Goal: Information Seeking & Learning: Find specific page/section

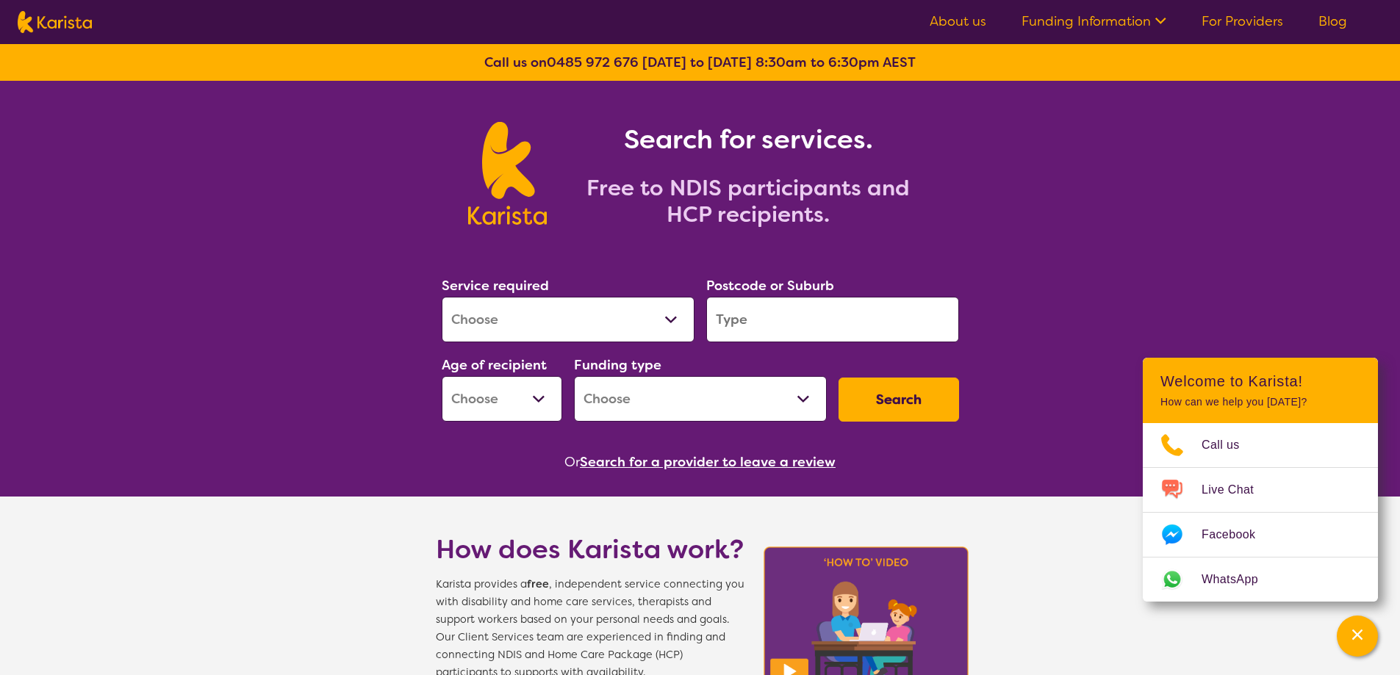
select select "Psychology"
click at [442, 297] on select "Allied Health Assistant Assessment ([MEDICAL_DATA] or [MEDICAL_DATA]) Behaviour…" at bounding box center [568, 320] width 253 height 46
click at [759, 313] on input "search" at bounding box center [832, 320] width 253 height 46
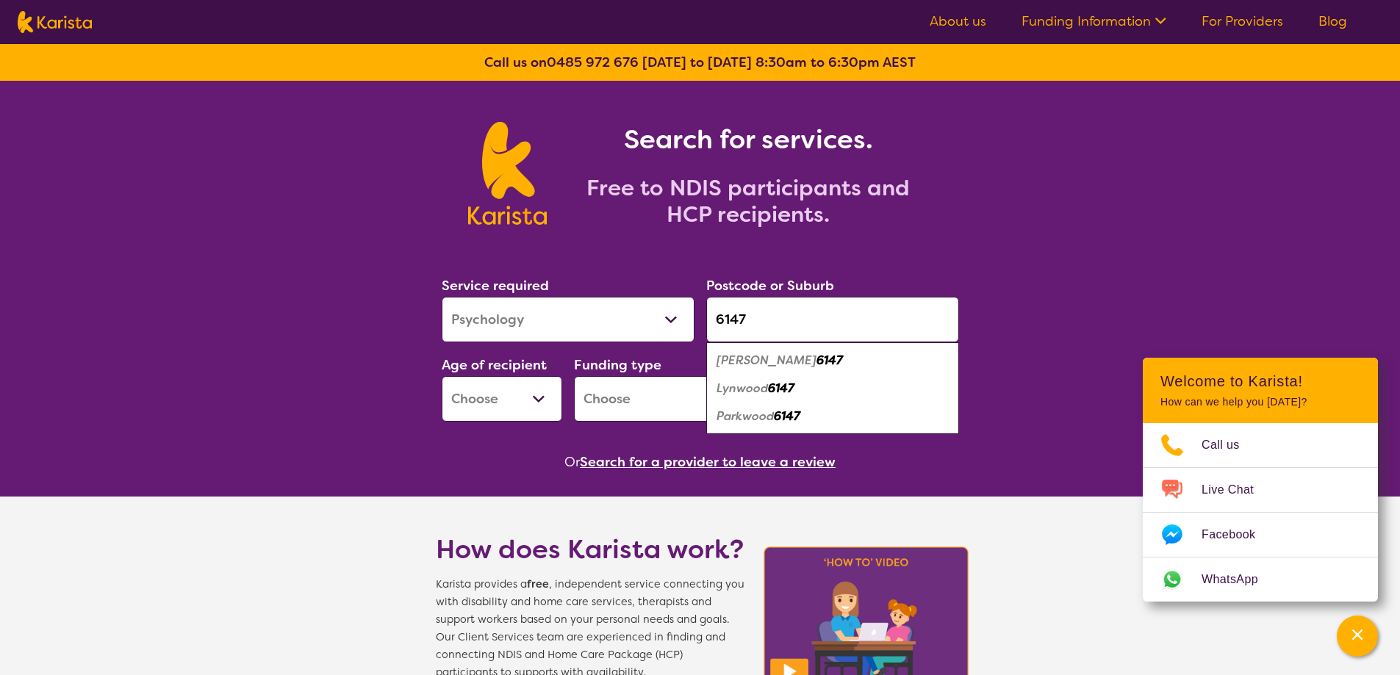
type input "6147"
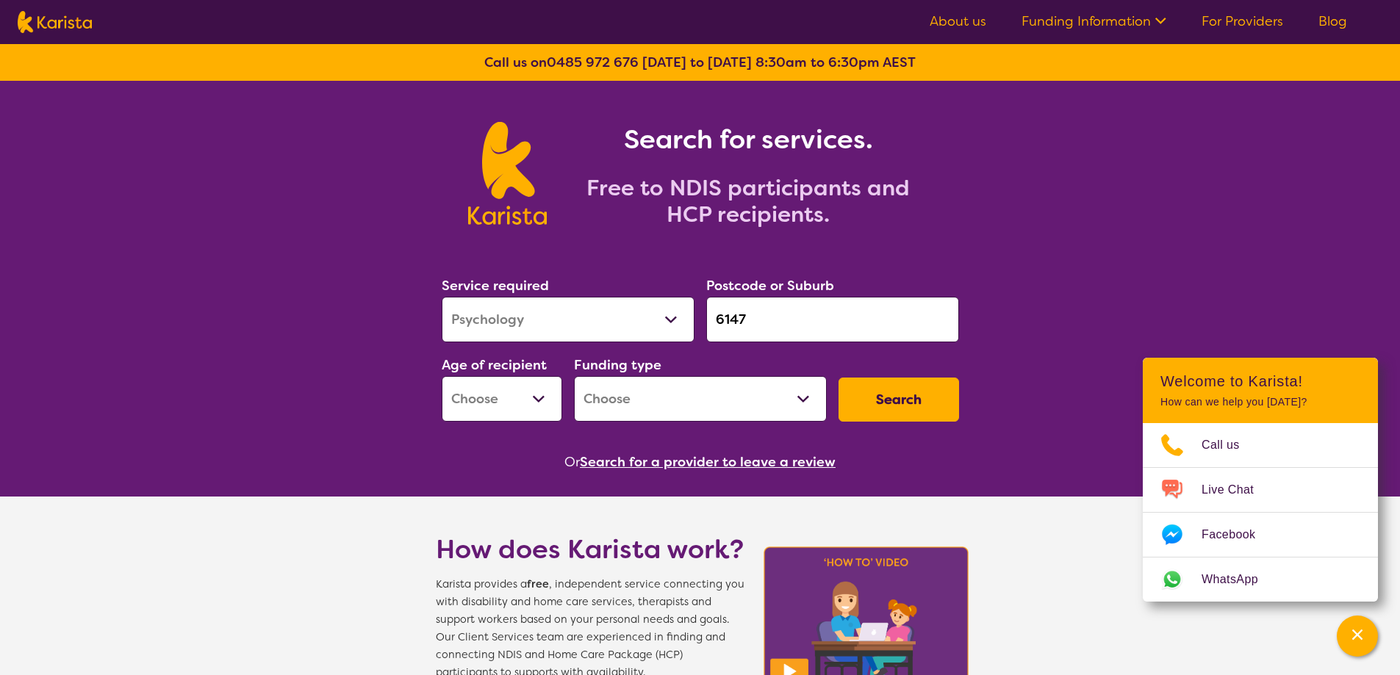
click at [528, 396] on select "Early Childhood - 0 to 9 Child - 10 to 11 Adolescent - 12 to 17 Adult - 18 to 6…" at bounding box center [502, 399] width 121 height 46
select select "EC"
click at [442, 376] on select "Early Childhood - 0 to 9 Child - 10 to 11 Adolescent - 12 to 17 Adult - 18 to 6…" at bounding box center [502, 399] width 121 height 46
click at [634, 407] on select "Home Care Package (HCP) National Disability Insurance Scheme (NDIS) I don't know" at bounding box center [700, 399] width 253 height 46
select select "NDIS"
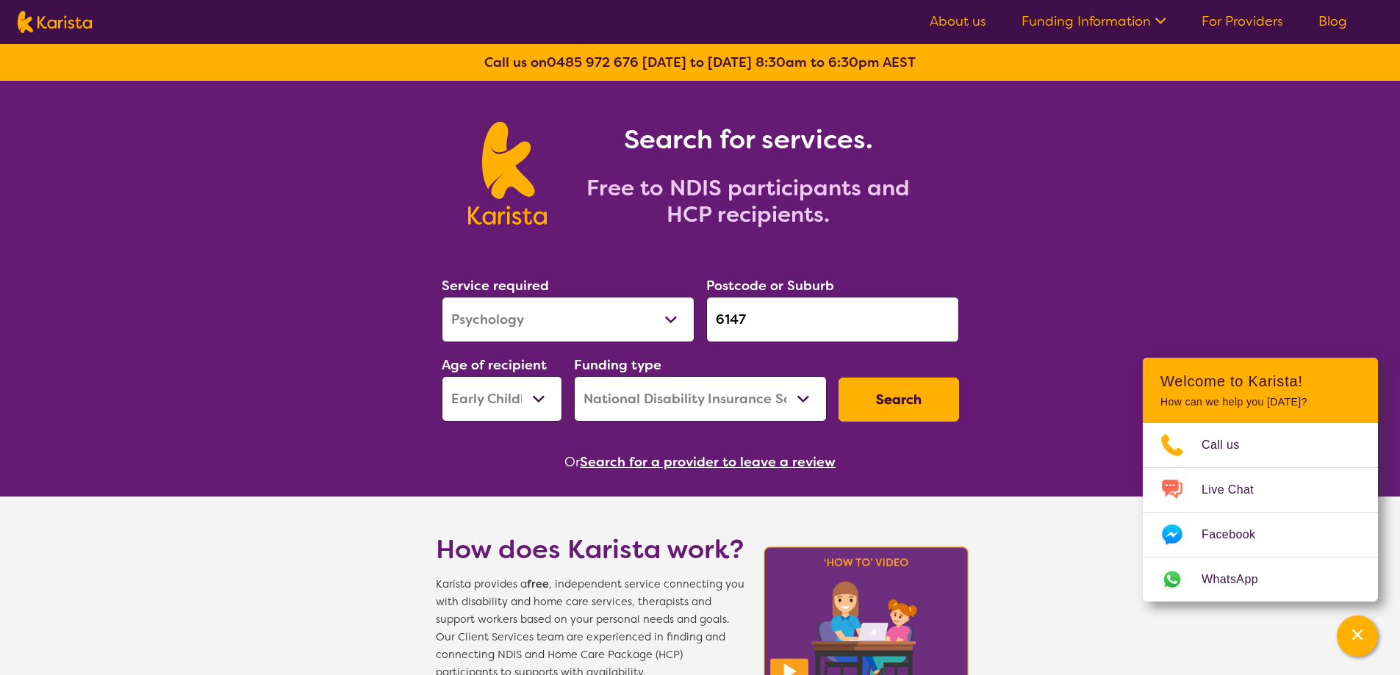
click at [574, 376] on select "Home Care Package (HCP) National Disability Insurance Scheme (NDIS) I don't know" at bounding box center [700, 399] width 253 height 46
click at [923, 390] on button "Search" at bounding box center [898, 400] width 121 height 44
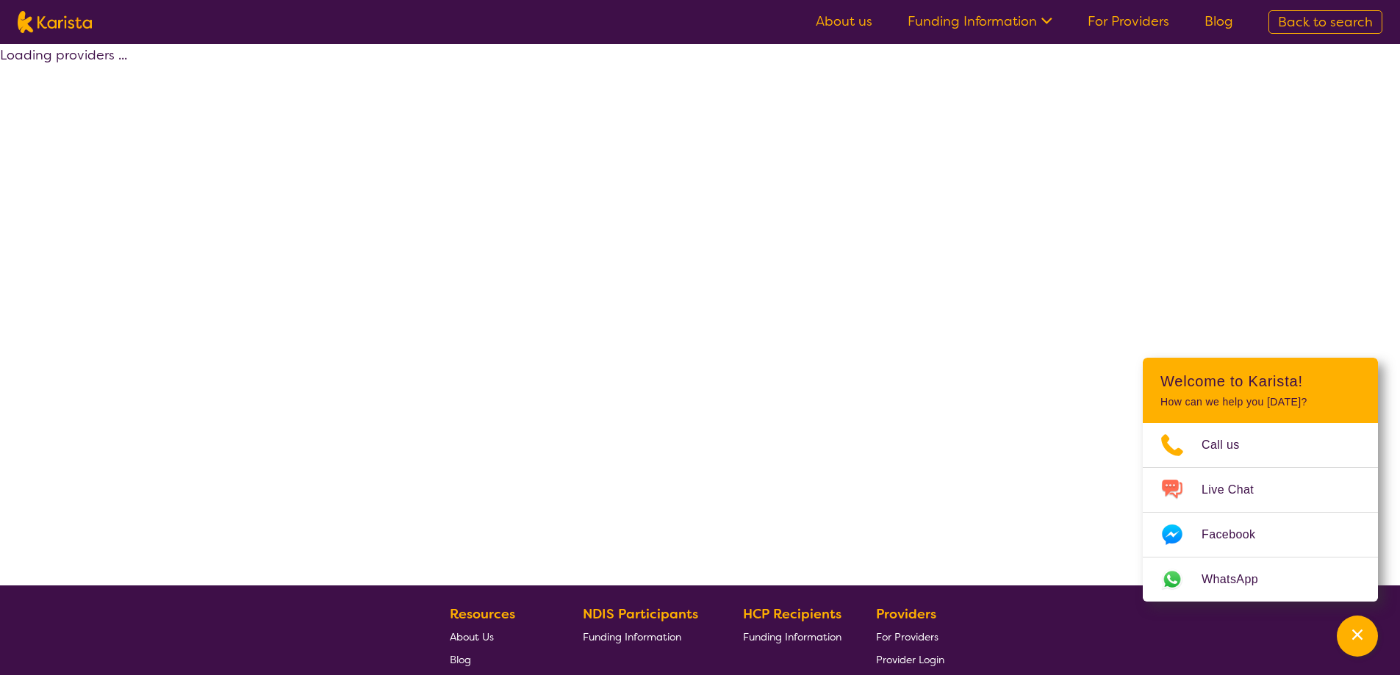
select select "by_score"
